Goal: Task Accomplishment & Management: Manage account settings

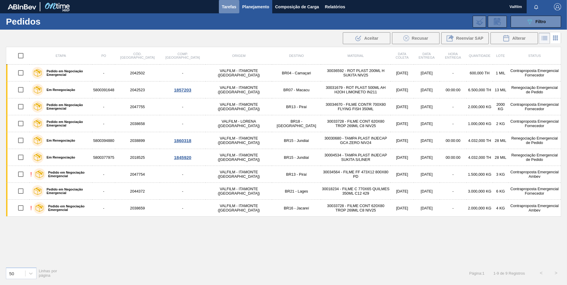
click at [224, 6] on span "Tarefas" at bounding box center [229, 6] width 15 height 7
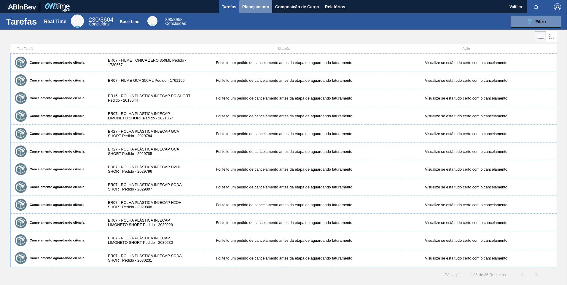
click at [250, 10] on span "Planejamento" at bounding box center [255, 6] width 27 height 7
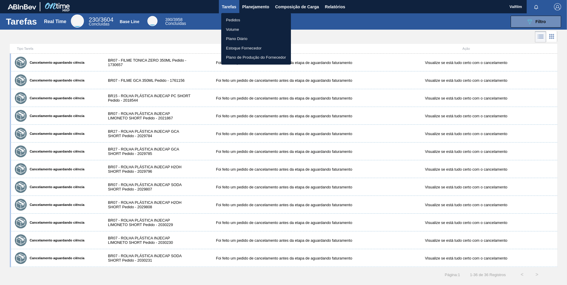
click at [243, 21] on li "Pedidos" at bounding box center [256, 19] width 70 height 9
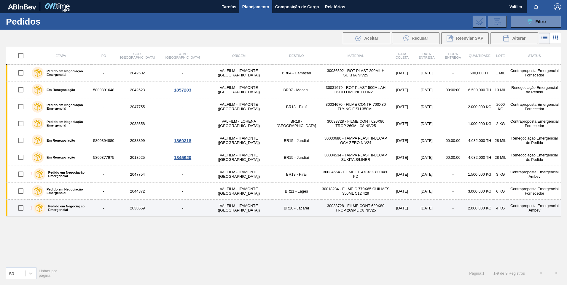
click at [321, 193] on td "30033728 - FILME CONT 620X80 TROP 269ML C8 NIV25" at bounding box center [356, 208] width 70 height 17
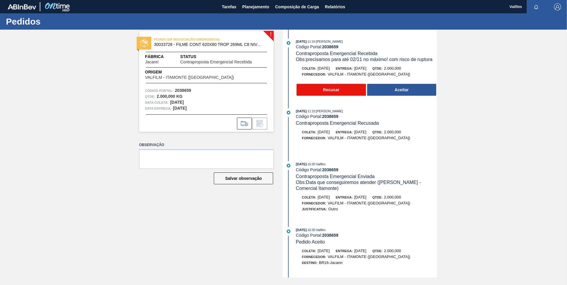
click at [344, 91] on button "Recusar" at bounding box center [331, 90] width 69 height 12
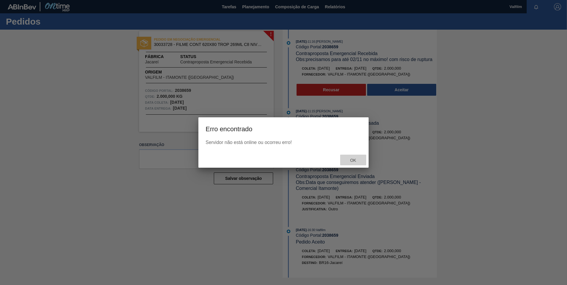
click at [350, 158] on div "Ok" at bounding box center [353, 160] width 26 height 11
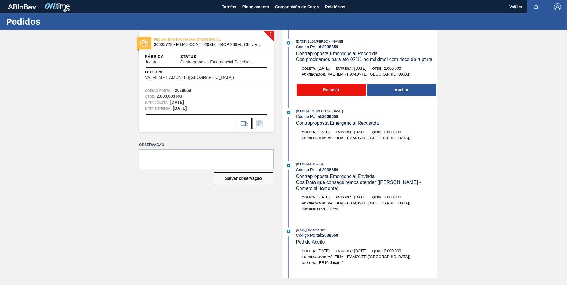
click at [324, 92] on button "Recusar" at bounding box center [331, 90] width 69 height 12
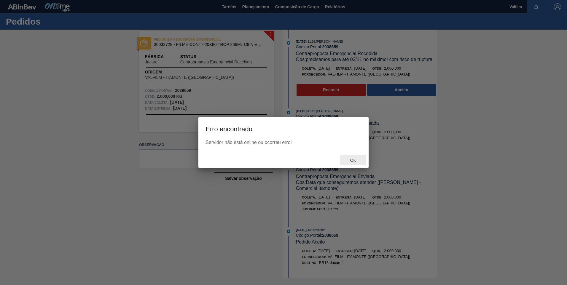
click at [355, 160] on span "Ok" at bounding box center [353, 160] width 15 height 5
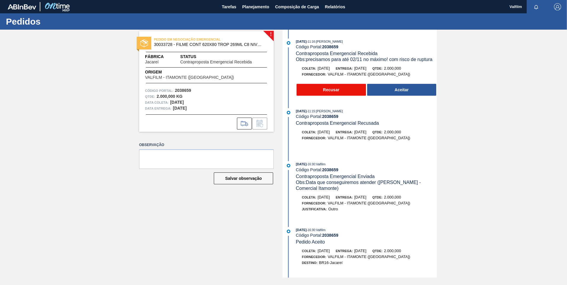
click at [325, 92] on button "Recusar" at bounding box center [331, 90] width 69 height 12
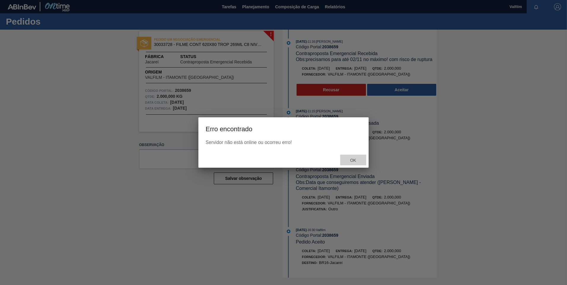
click at [357, 161] on span "Ok" at bounding box center [353, 160] width 15 height 5
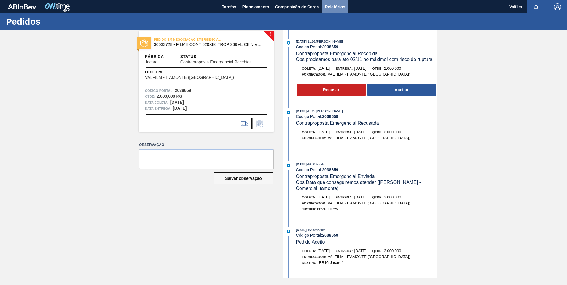
drag, startPoint x: 342, startPoint y: 9, endPoint x: 357, endPoint y: 12, distance: 14.8
click at [342, 9] on span "Relatórios" at bounding box center [335, 6] width 20 height 7
